Goal: Check status: Check status

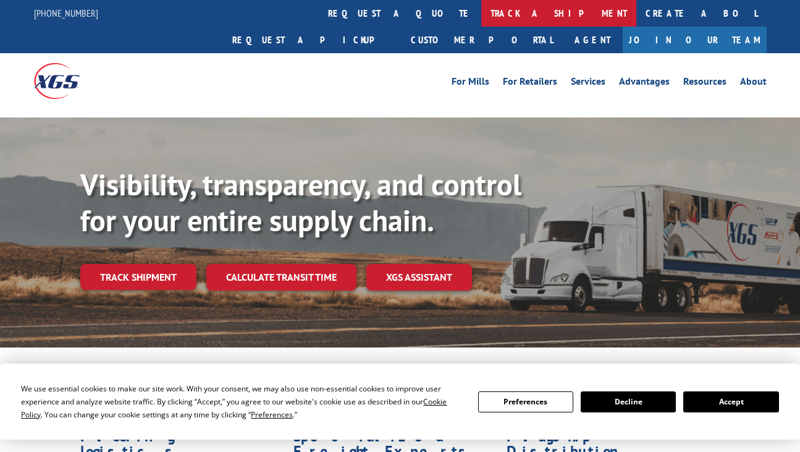
click at [481, 10] on link "track a shipment" at bounding box center [558, 13] width 155 height 27
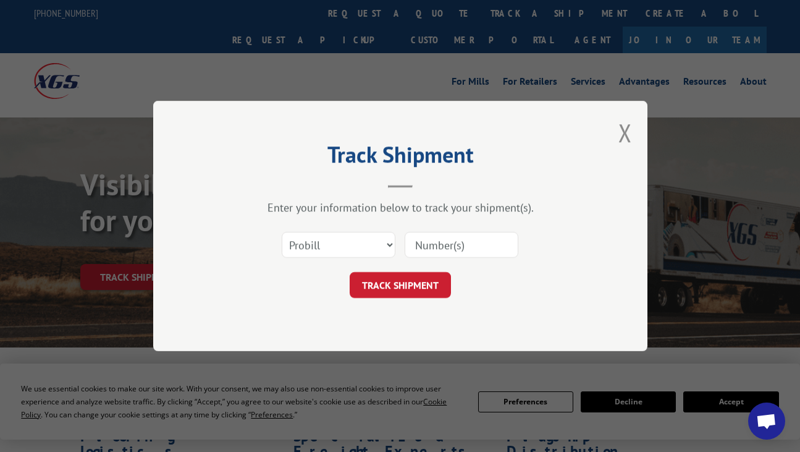
click at [444, 242] on input at bounding box center [462, 245] width 114 height 26
paste input "17409273"
type input "17409273"
click at [408, 287] on button "TRACK SHIPMENT" at bounding box center [400, 285] width 101 height 26
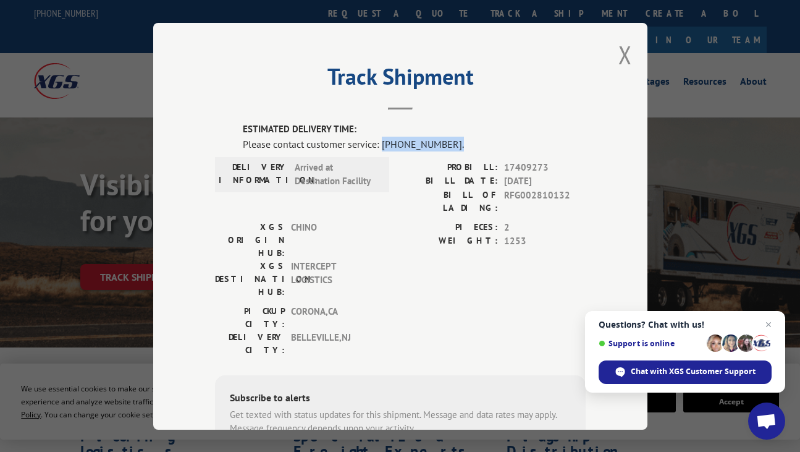
drag, startPoint x: 381, startPoint y: 145, endPoint x: 456, endPoint y: 143, distance: 74.8
click at [456, 143] on div "Please contact customer service: [PHONE_NUMBER]." at bounding box center [414, 143] width 343 height 15
click at [350, 146] on div "Please contact customer service: [PHONE_NUMBER]." at bounding box center [414, 143] width 343 height 15
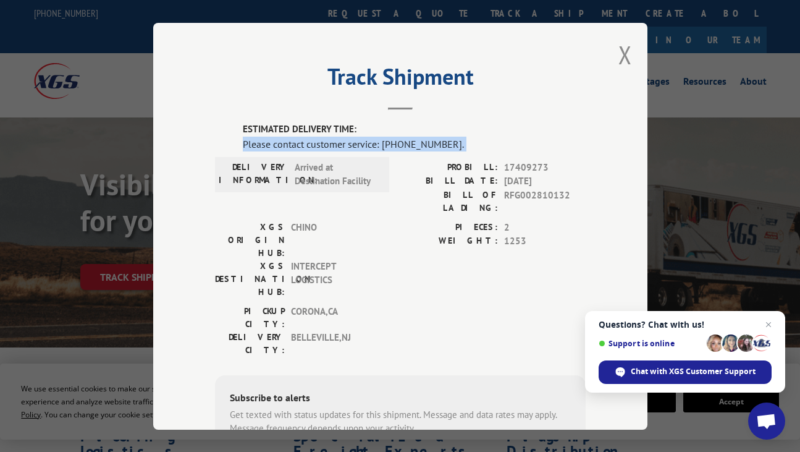
copy div "Please contact customer service: [PHONE_NUMBER]."
